Goal: Task Accomplishment & Management: Use online tool/utility

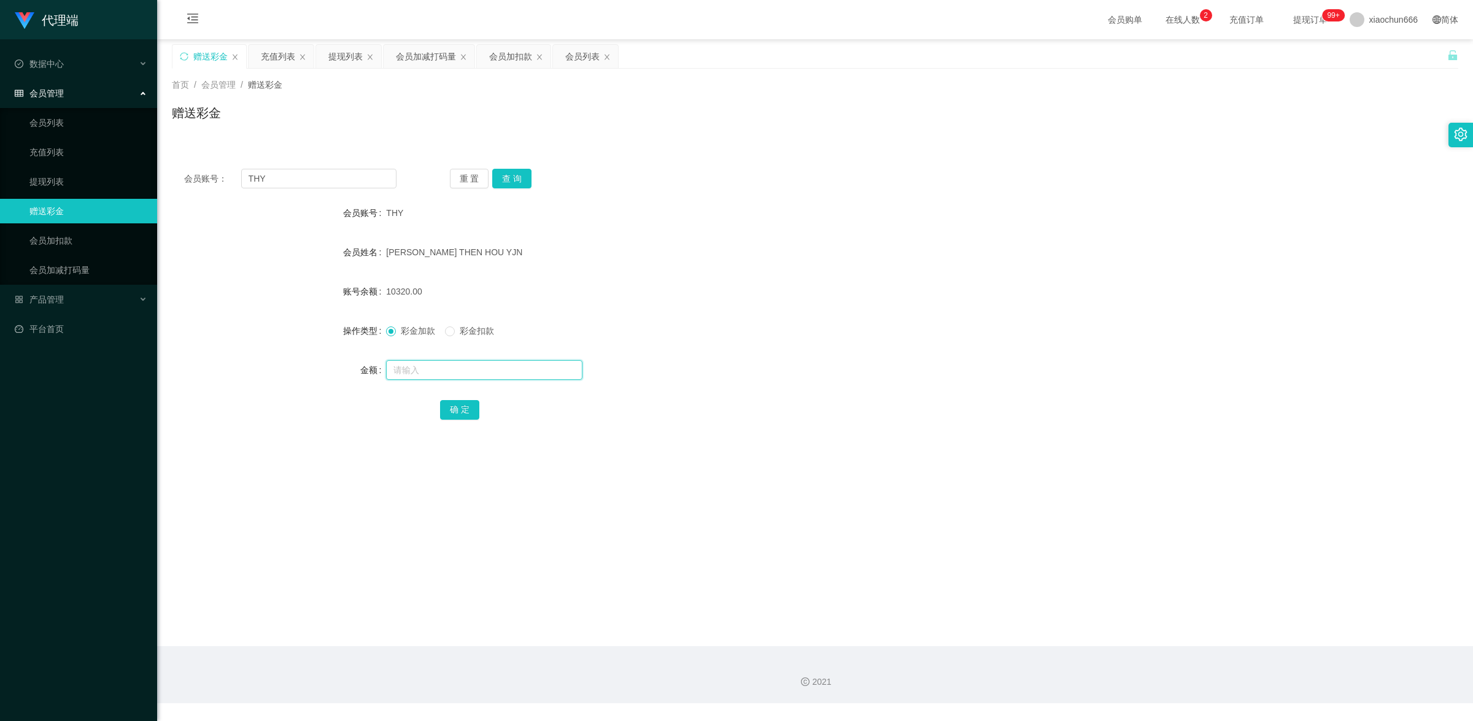
click at [486, 372] on input "text" at bounding box center [484, 370] width 196 height 20
type input "8"
click at [470, 405] on button "确 定" at bounding box center [459, 410] width 39 height 20
click at [430, 369] on input "text" at bounding box center [484, 370] width 196 height 20
type input "8"
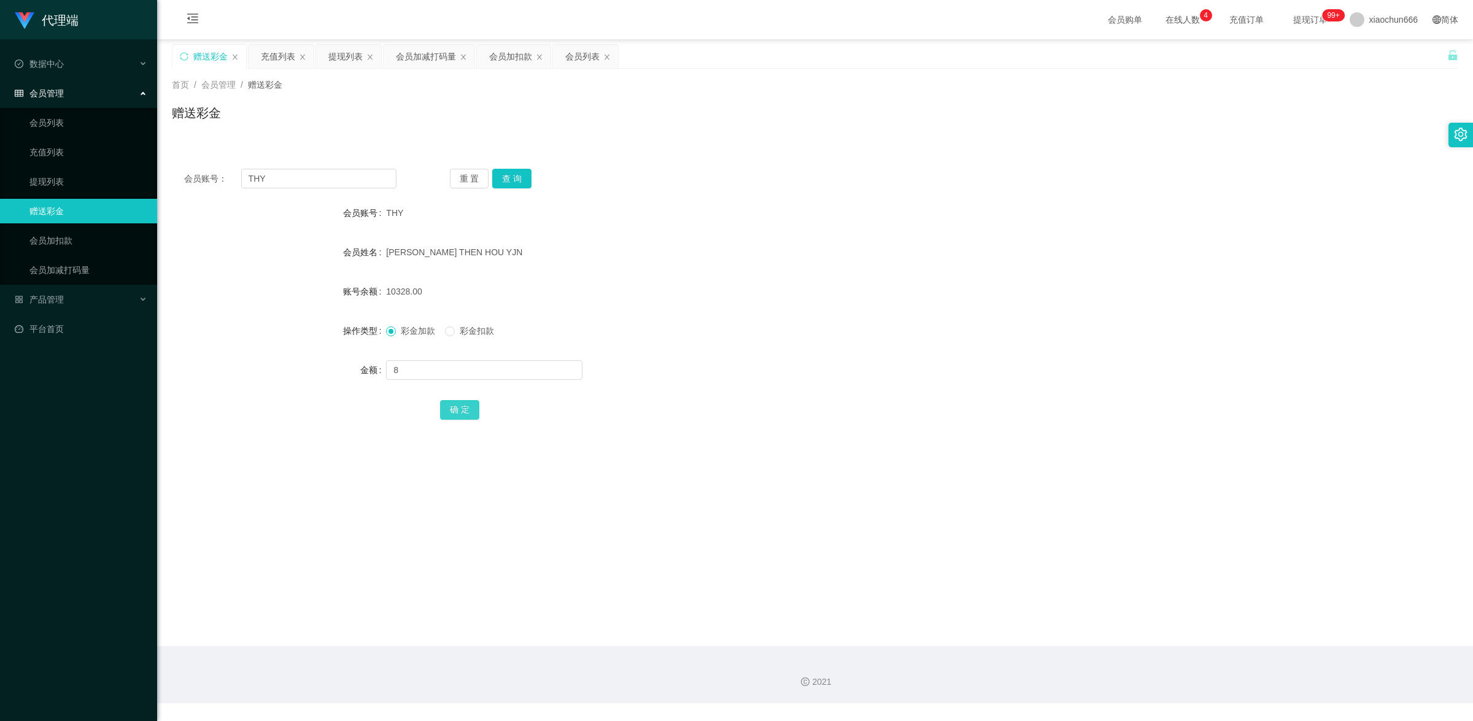
click at [462, 409] on button "确 定" at bounding box center [459, 410] width 39 height 20
click at [436, 362] on input "text" at bounding box center [484, 370] width 196 height 20
type input "8"
click at [463, 410] on button "确 定" at bounding box center [459, 410] width 39 height 20
click at [462, 363] on input "text" at bounding box center [484, 370] width 196 height 20
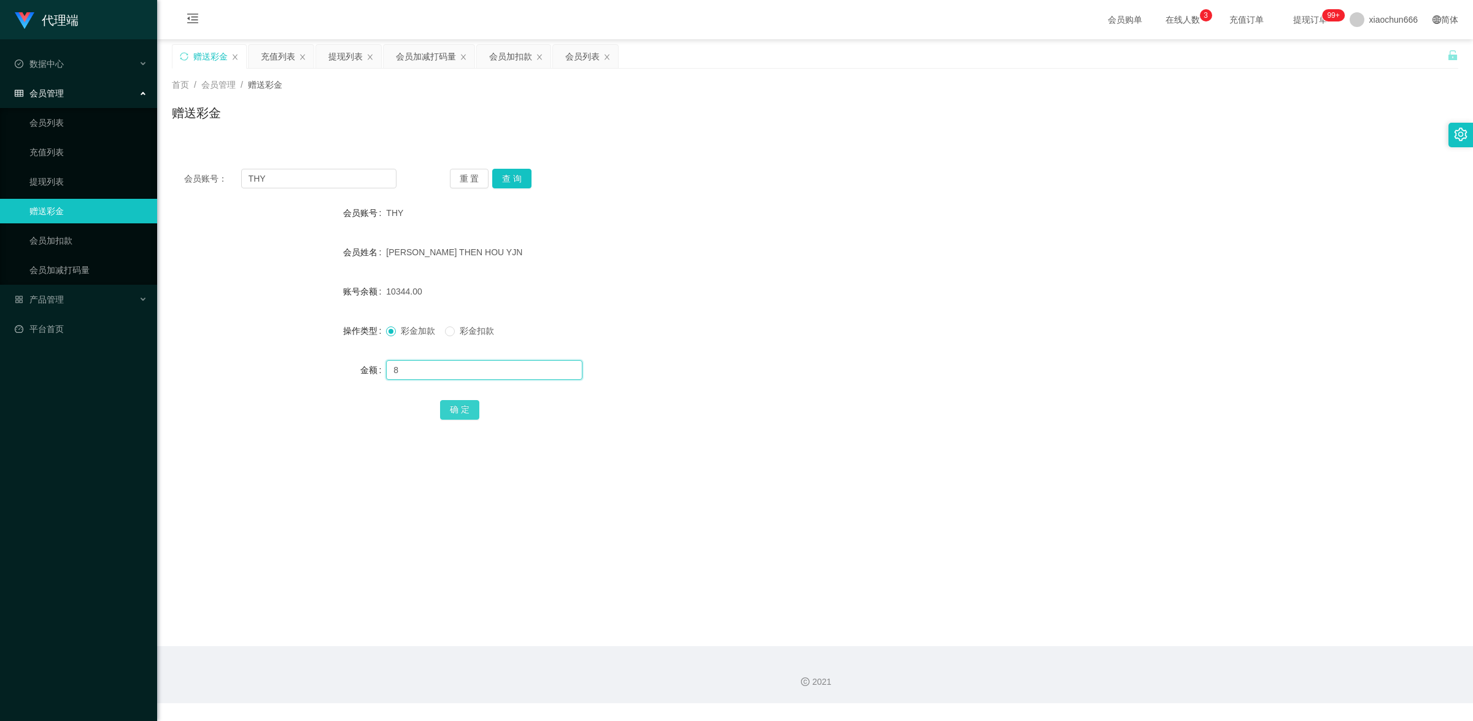
type input "8"
click at [463, 412] on button "确 定" at bounding box center [459, 410] width 39 height 20
click at [301, 178] on input "THY" at bounding box center [318, 179] width 155 height 20
paste input "yongjian"
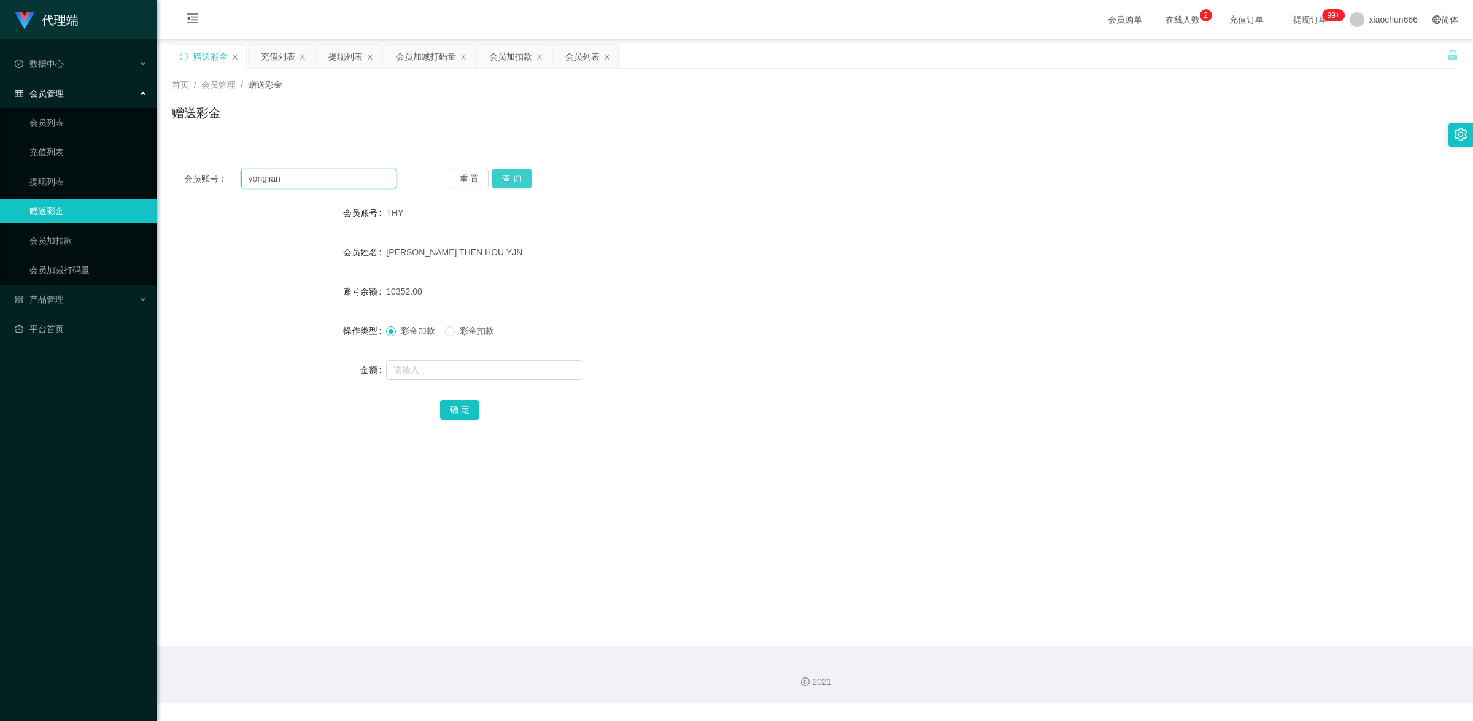
type input "yongjian"
click at [517, 174] on button "查 询" at bounding box center [511, 179] width 39 height 20
click at [445, 375] on input "text" at bounding box center [484, 370] width 196 height 20
type input "1"
drag, startPoint x: 462, startPoint y: 412, endPoint x: 473, endPoint y: 402, distance: 15.2
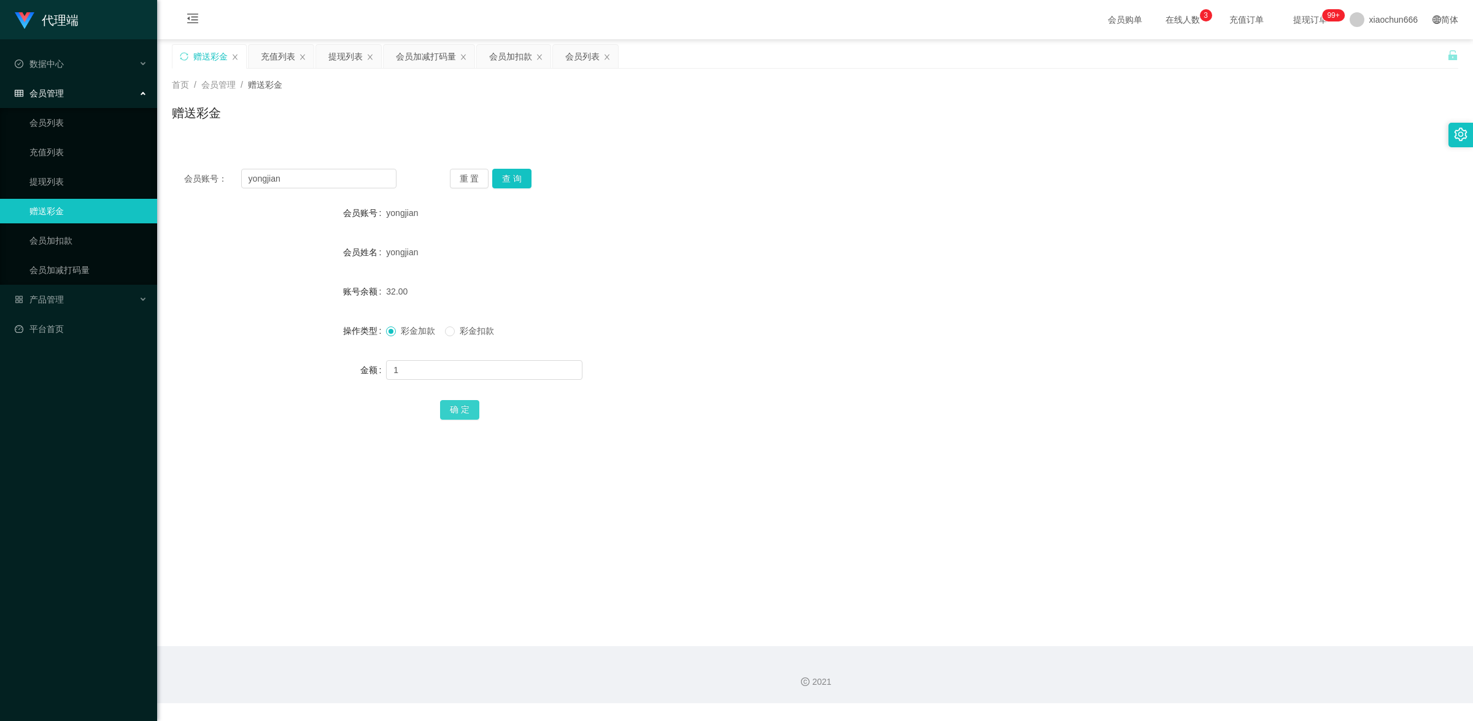
click at [462, 412] on button "确 定" at bounding box center [459, 410] width 39 height 20
click at [65, 183] on link "提现列表" at bounding box center [88, 181] width 118 height 25
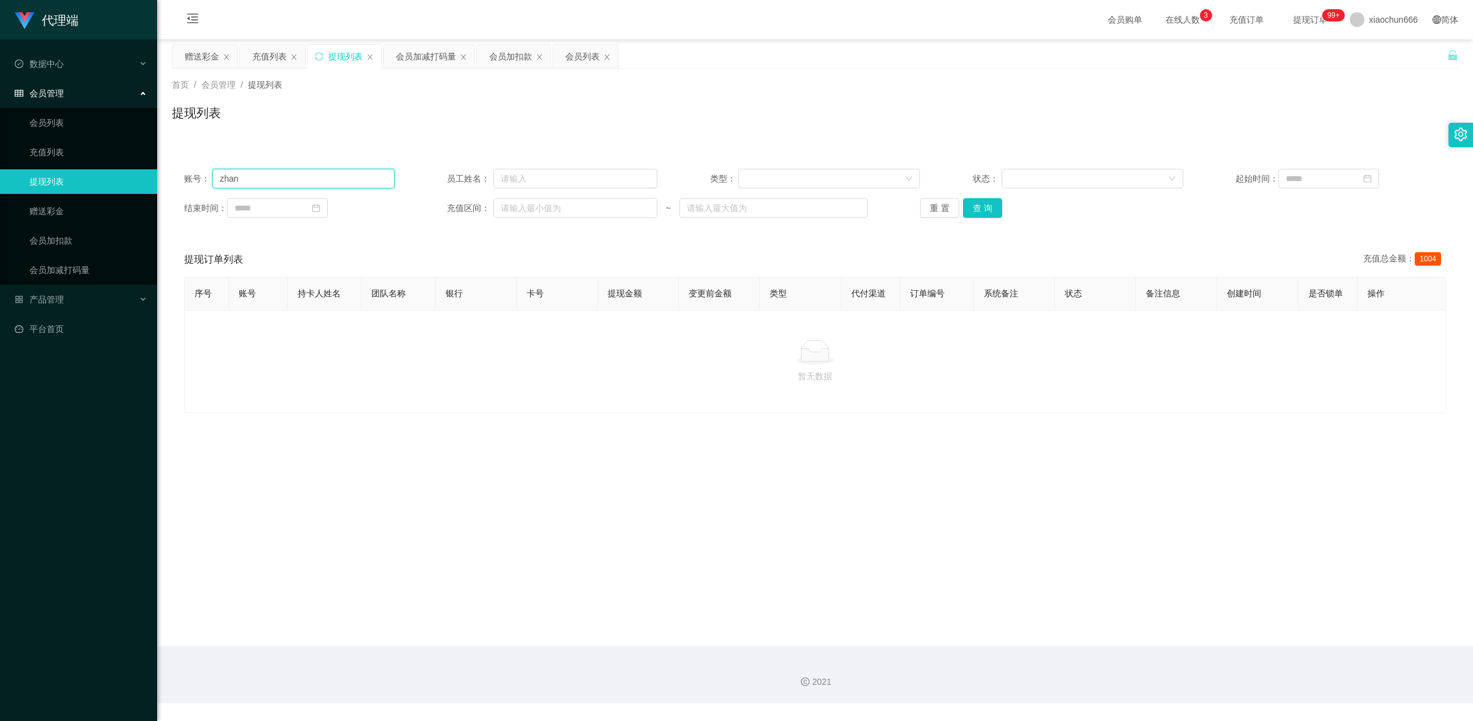
click at [326, 183] on input "zhan" at bounding box center [303, 179] width 182 height 20
click at [993, 209] on button "查 询" at bounding box center [982, 208] width 39 height 20
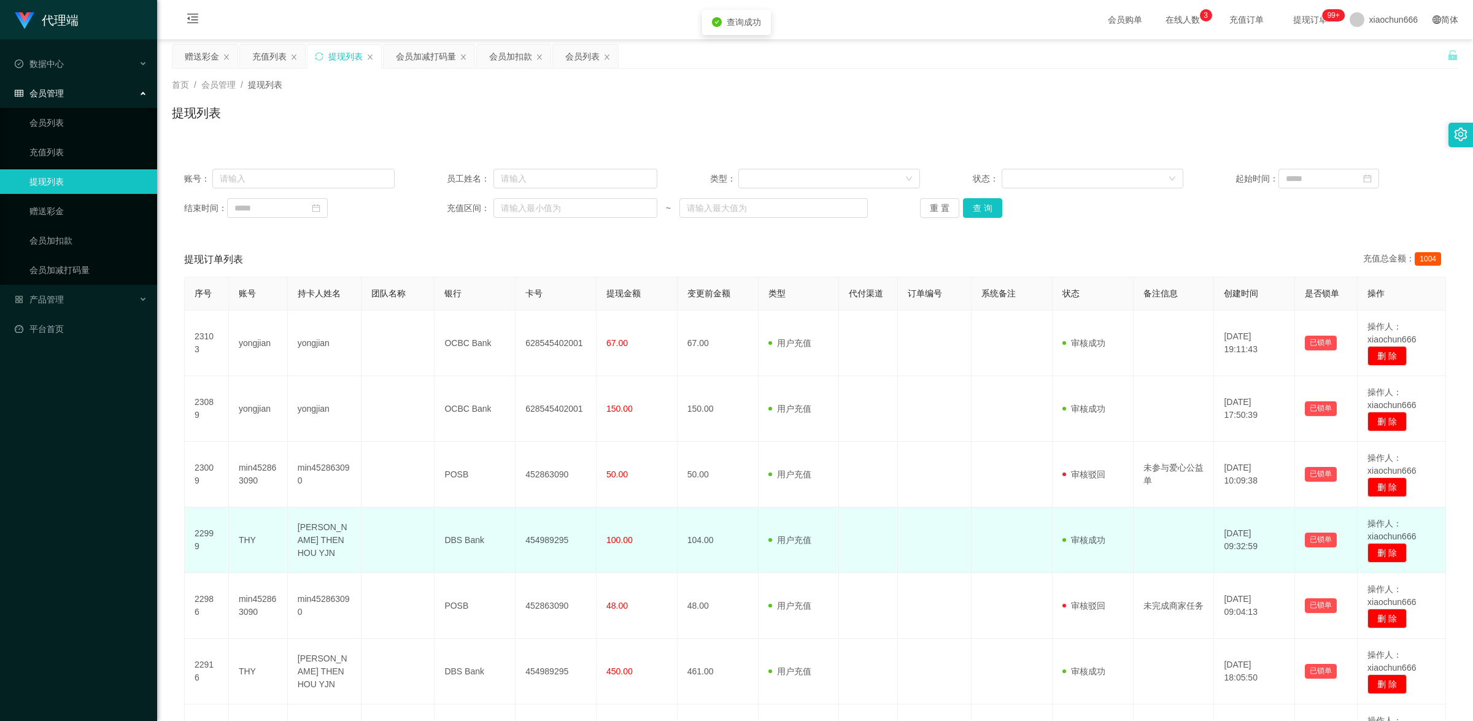
click at [246, 542] on td "THY" at bounding box center [258, 541] width 59 height 66
copy td "THY"
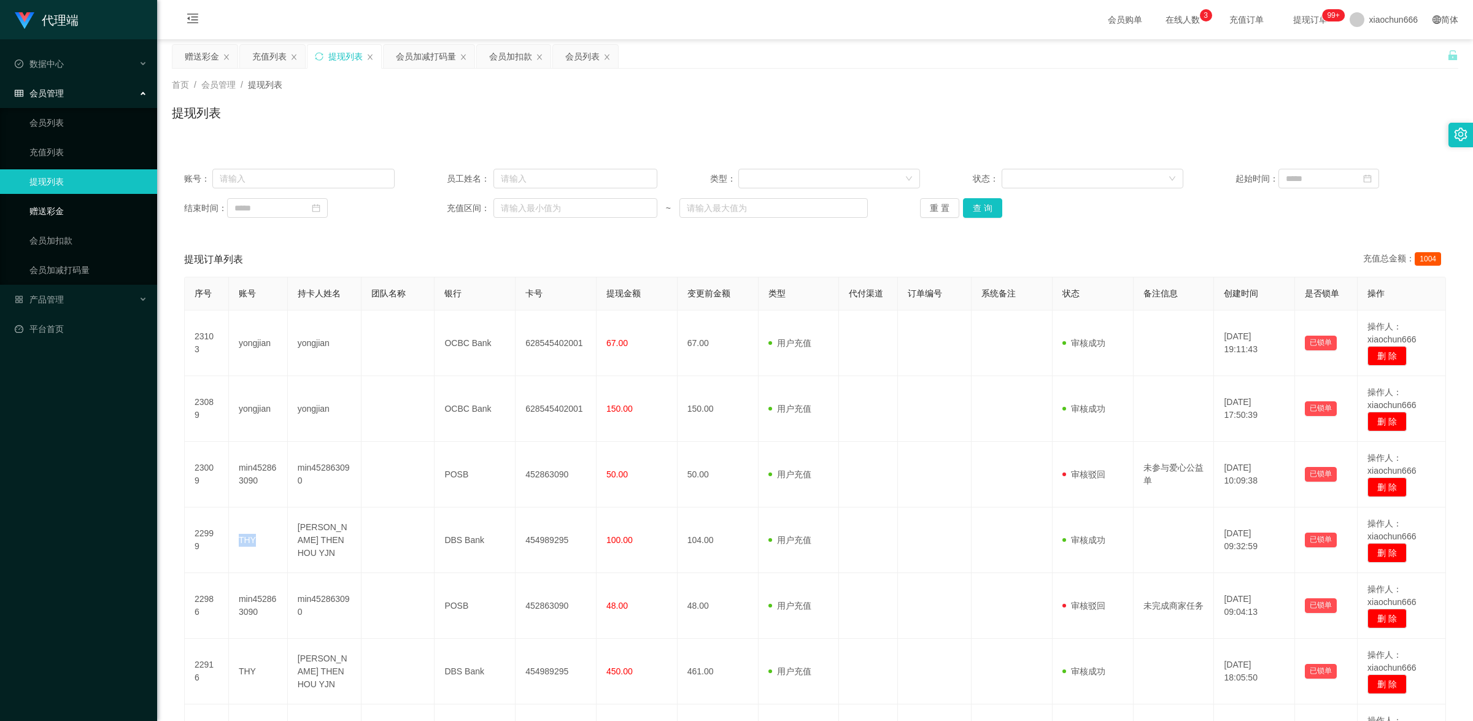
click at [93, 219] on link "赠送彩金" at bounding box center [88, 211] width 118 height 25
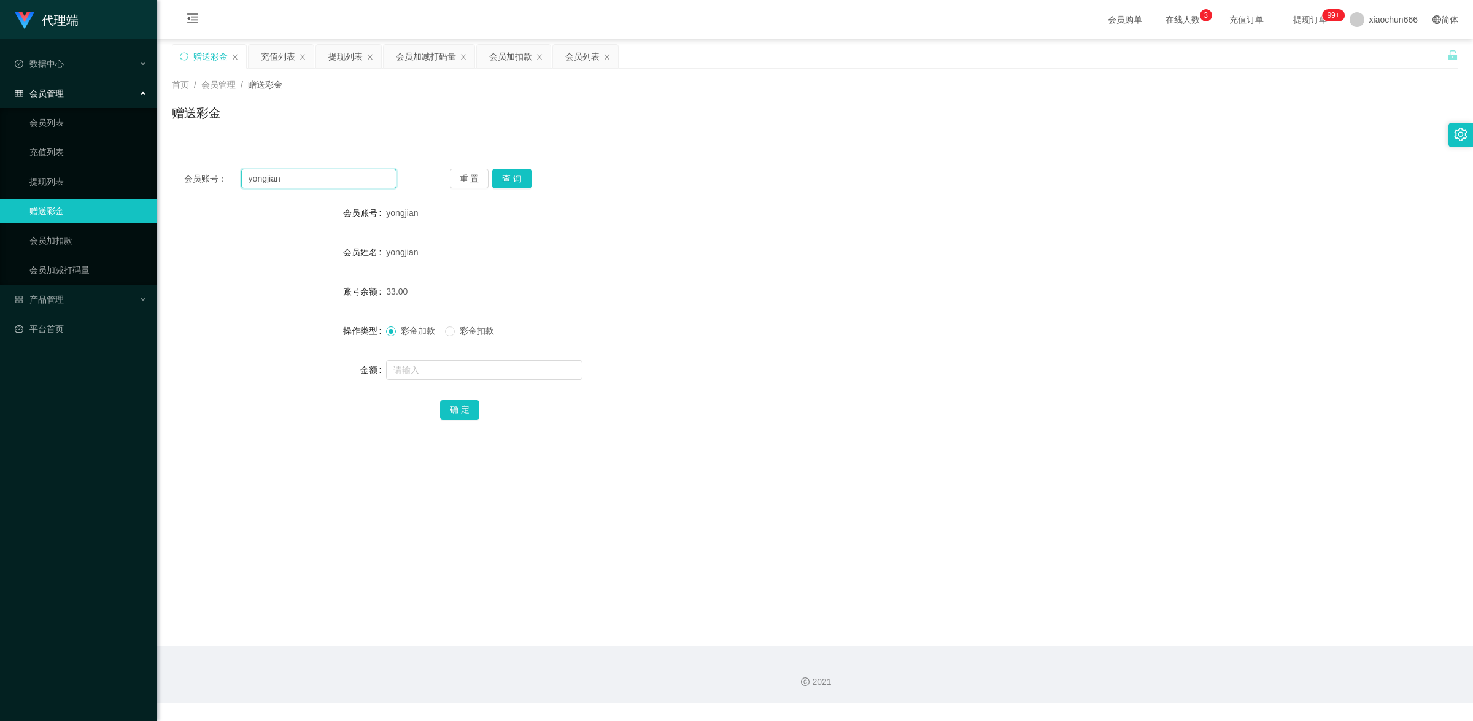
click at [316, 179] on input "yongjian" at bounding box center [318, 179] width 155 height 20
click at [317, 179] on input "yongjian" at bounding box center [318, 179] width 155 height 20
paste input "THY"
type input "THY"
drag, startPoint x: 505, startPoint y: 176, endPoint x: 510, endPoint y: 187, distance: 12.1
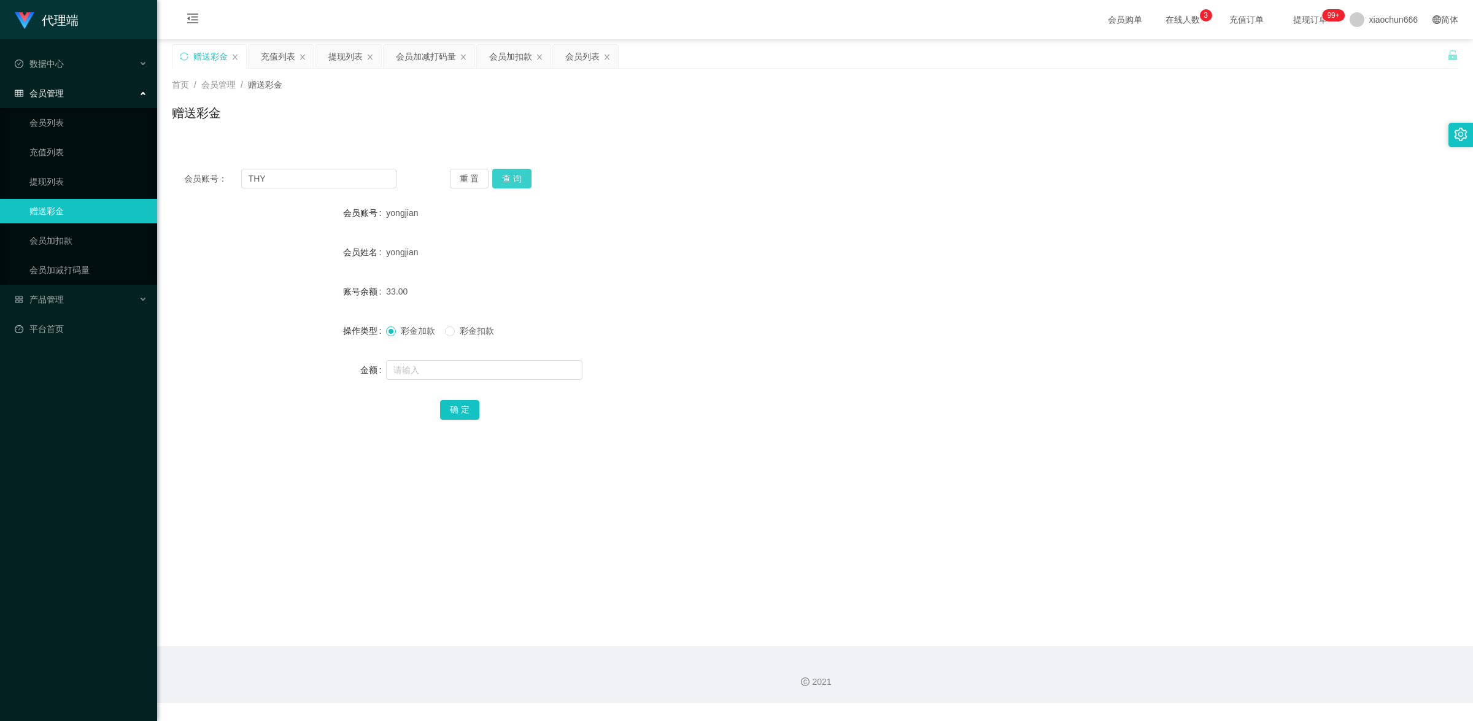
click at [505, 176] on button "查 询" at bounding box center [511, 179] width 39 height 20
click at [464, 376] on input "text" at bounding box center [484, 370] width 196 height 20
type input "8"
click at [456, 411] on button "确 定" at bounding box center [459, 410] width 39 height 20
